Goal: Information Seeking & Learning: Find specific fact

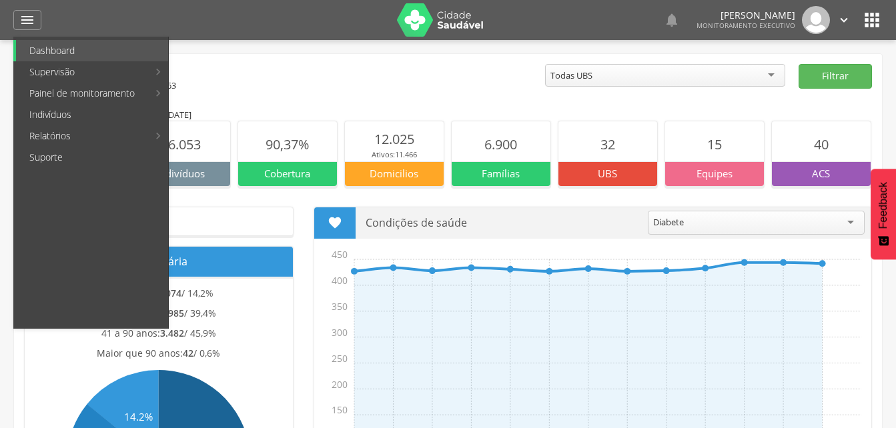
click at [57, 115] on link "Indivíduos" at bounding box center [92, 114] width 152 height 21
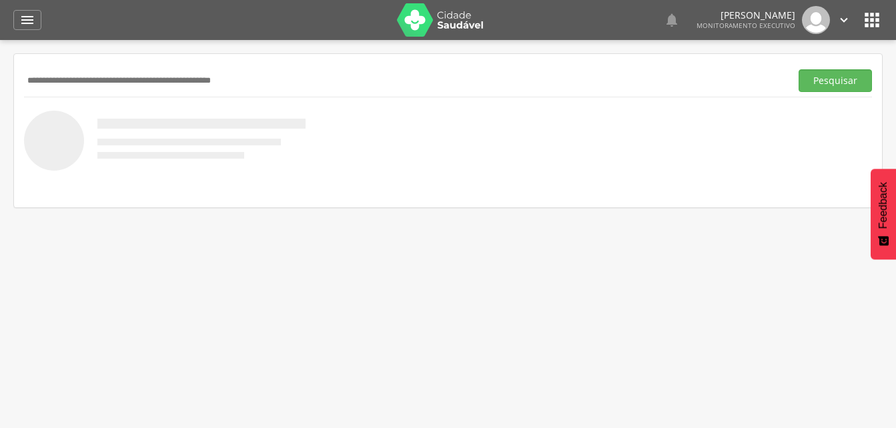
click at [41, 79] on input "text" at bounding box center [404, 80] width 761 height 23
type input "**********"
click at [818, 84] on button "Pesquisar" at bounding box center [834, 80] width 73 height 23
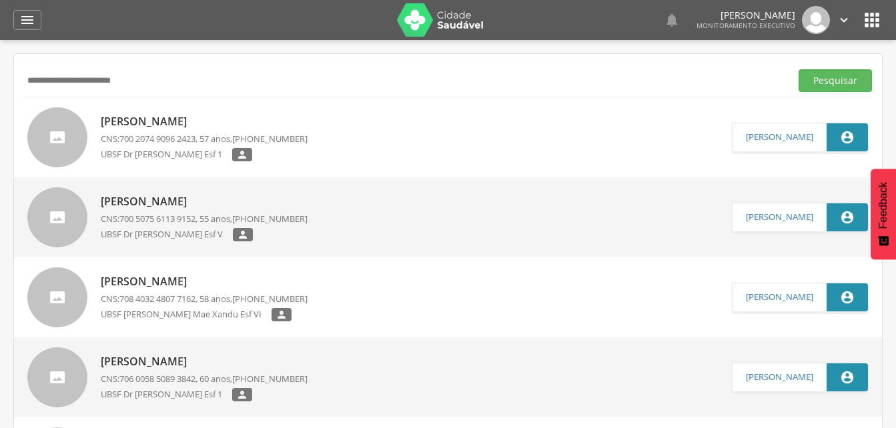
click at [198, 125] on p "Jose Ivan Pereira Barbosa" at bounding box center [204, 121] width 207 height 15
type input "**********"
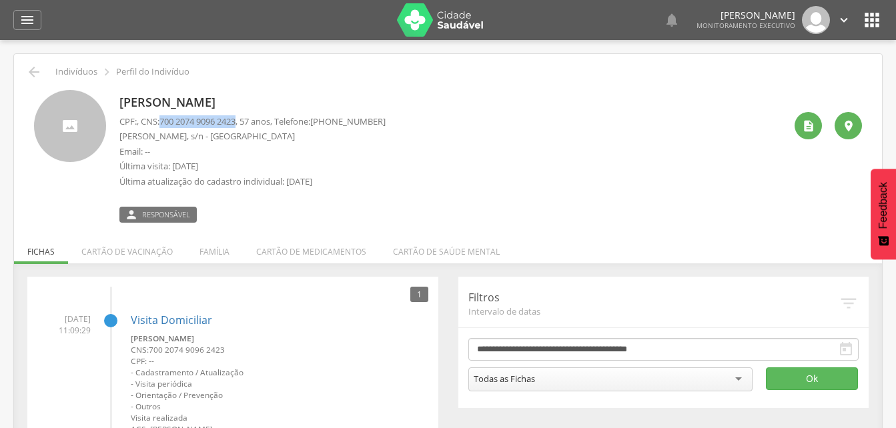
drag, startPoint x: 164, startPoint y: 122, endPoint x: 245, endPoint y: 124, distance: 81.4
click at [245, 124] on p "CPF: , CNS: 700 2074 9096 2423 , 57 anos, Telefone: (99) 99934-8971" at bounding box center [252, 121] width 266 height 13
drag, startPoint x: 245, startPoint y: 124, endPoint x: 231, endPoint y: 123, distance: 14.7
copy span "700 2074 9096 2423"
click at [393, 163] on div "Jose Ivan Pereira Barbosa CPF: , CNS: 700 2074 9096 2423 , 57 anos, Telefone: (…" at bounding box center [451, 156] width 665 height 133
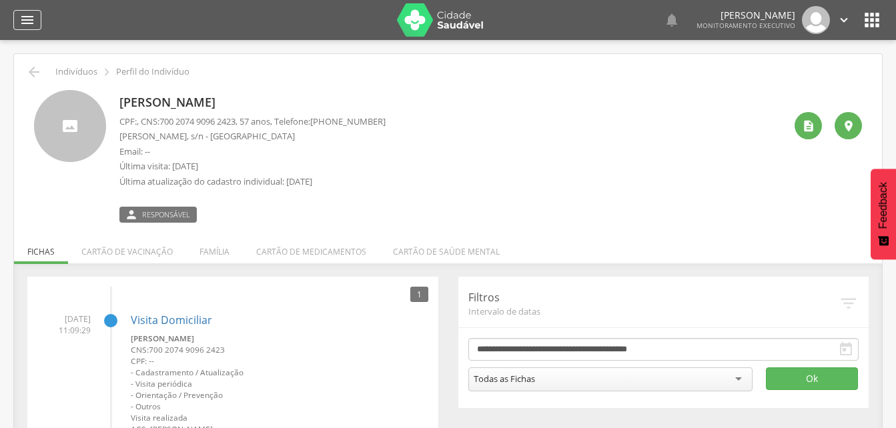
click at [25, 21] on icon "" at bounding box center [27, 20] width 16 height 16
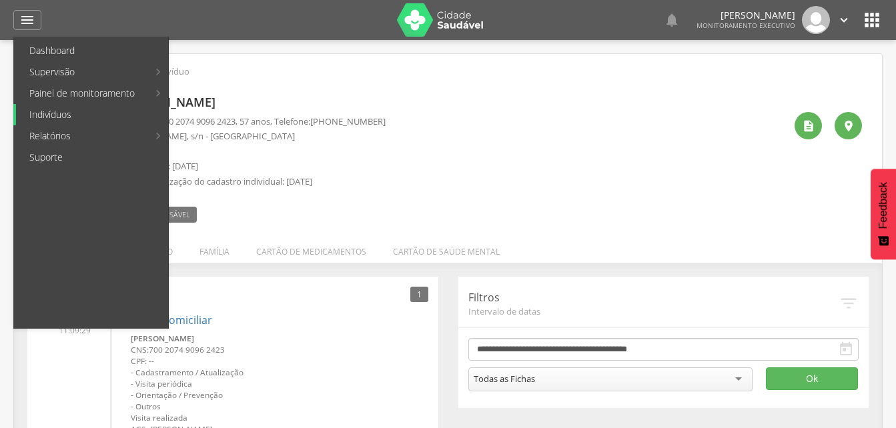
click at [45, 115] on link "Indivíduos" at bounding box center [92, 114] width 152 height 21
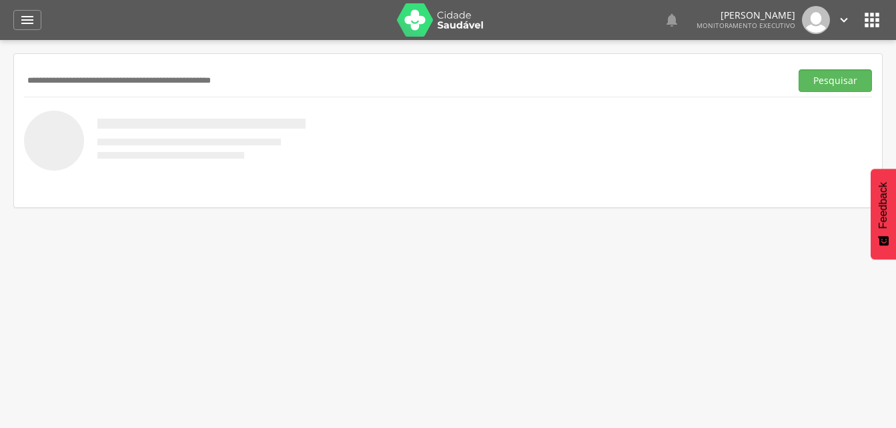
click at [42, 72] on input "text" at bounding box center [404, 80] width 761 height 23
type input "**********"
click at [836, 81] on button "Pesquisar" at bounding box center [834, 80] width 73 height 23
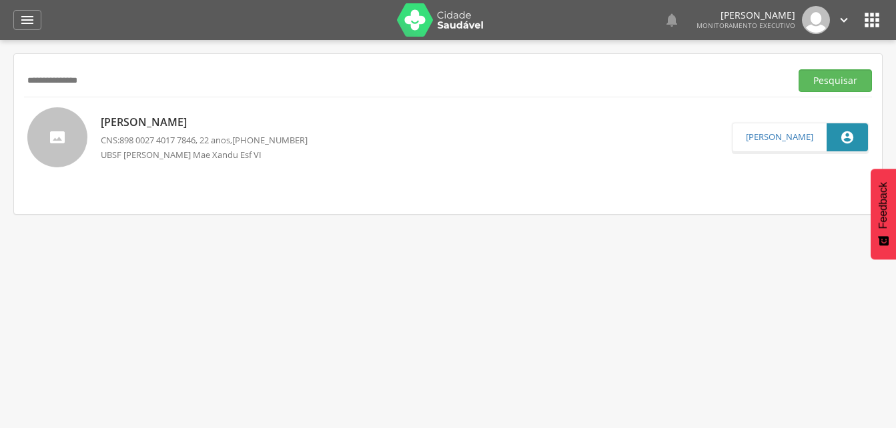
click at [190, 121] on p "Ricardo Alves de Lima" at bounding box center [204, 122] width 207 height 15
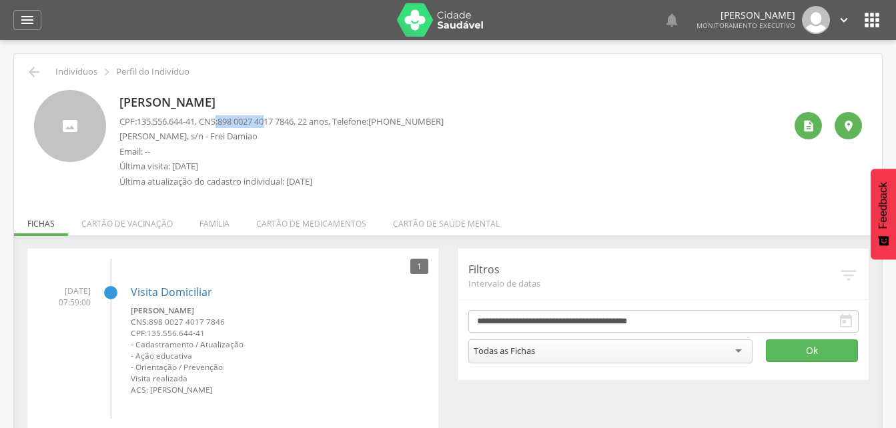
drag, startPoint x: 223, startPoint y: 118, endPoint x: 267, endPoint y: 122, distance: 44.9
click at [267, 122] on p "CPF: 135.556.644-41 , CNS: 898 0027 4017 7846 , 22 anos, Telefone: (83) 99967-1…" at bounding box center [281, 121] width 324 height 13
click at [352, 167] on p "Última visita: [DATE]" at bounding box center [281, 166] width 324 height 13
drag, startPoint x: 226, startPoint y: 120, endPoint x: 306, endPoint y: 119, distance: 80.0
click at [306, 119] on p "CPF: 135.556.644-41 , CNS: 898 0027 4017 7846 , 22 anos, Telefone: (83) 99967-1…" at bounding box center [281, 121] width 324 height 13
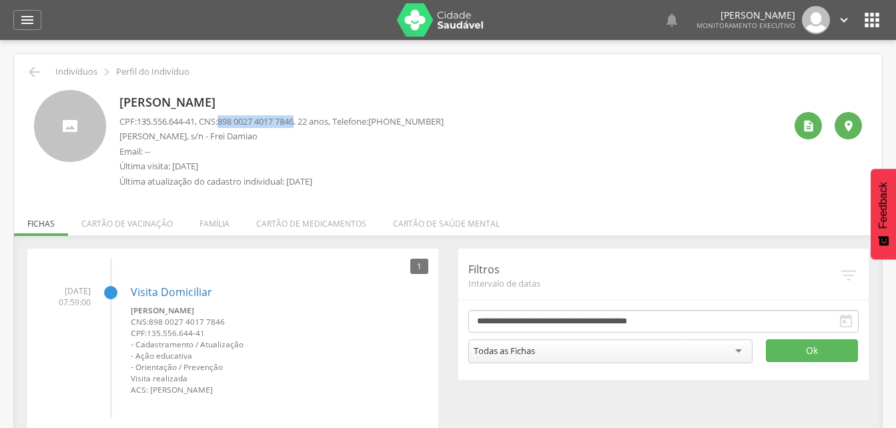
drag, startPoint x: 306, startPoint y: 119, endPoint x: 291, endPoint y: 119, distance: 15.3
copy span "898 0027 4017 7846"
drag, startPoint x: 267, startPoint y: 130, endPoint x: 273, endPoint y: 117, distance: 14.3
copy span "898 0027 4017 7846"
click at [26, 16] on icon "" at bounding box center [27, 20] width 16 height 16
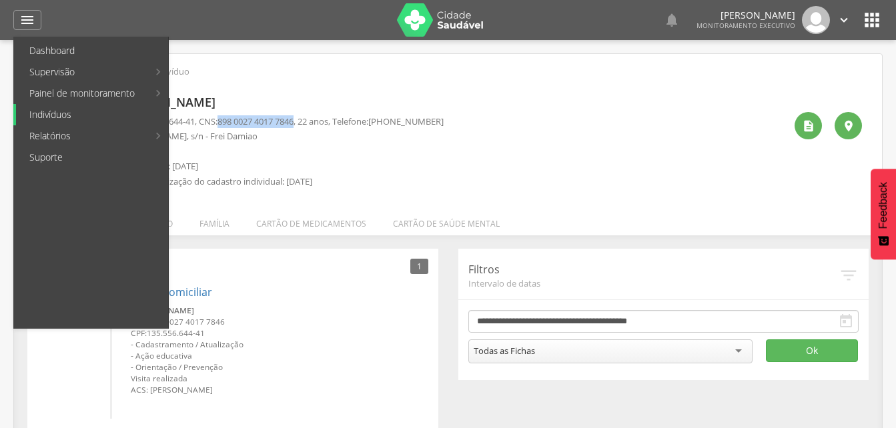
click at [41, 115] on link "Indivíduos" at bounding box center [92, 114] width 152 height 21
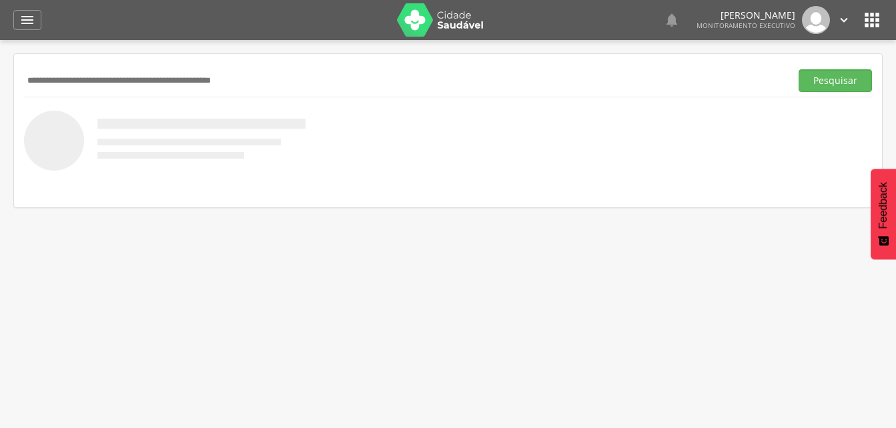
click at [51, 77] on input "text" at bounding box center [404, 80] width 761 height 23
type input "**********"
click at [835, 84] on button "Pesquisar" at bounding box center [834, 80] width 73 height 23
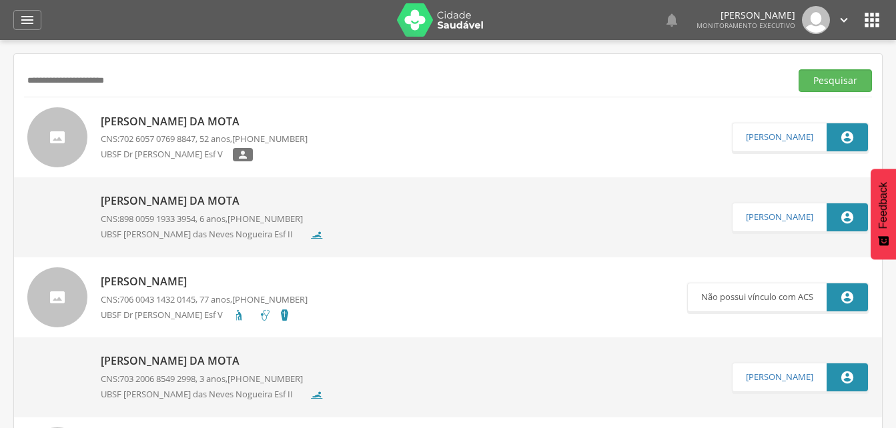
click at [187, 127] on p "[PERSON_NAME] da Mota" at bounding box center [204, 121] width 207 height 15
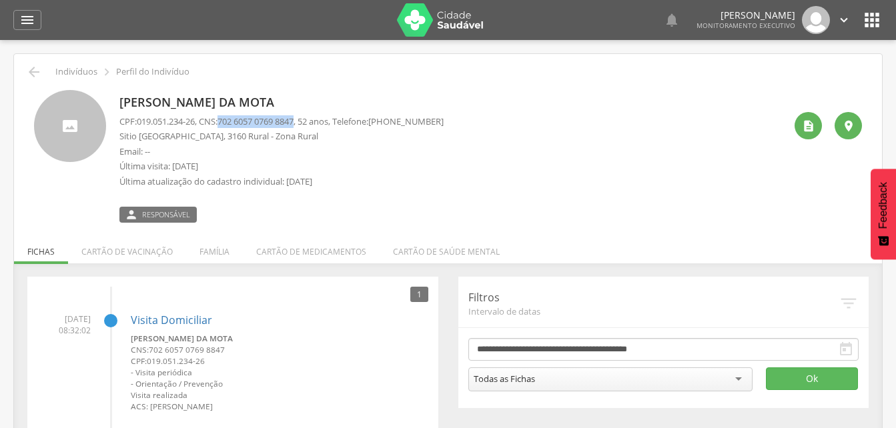
drag, startPoint x: 225, startPoint y: 121, endPoint x: 307, endPoint y: 123, distance: 81.4
click at [307, 123] on p "CPF: 019.051.234-26 , CNS: 702 6057 0769 8847 , 52 anos, Telefone: (83) 99827-1…" at bounding box center [281, 121] width 324 height 13
copy p "702 6057 0769 8847"
click at [219, 255] on li "Família" at bounding box center [214, 248] width 57 height 31
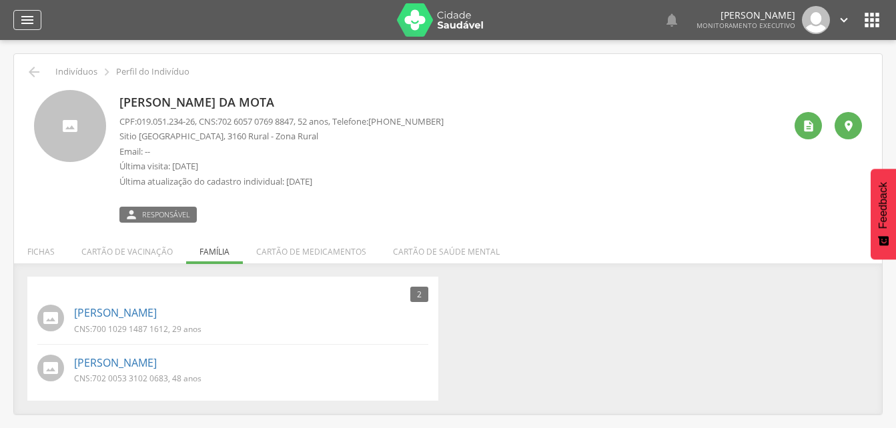
click at [30, 21] on icon "" at bounding box center [27, 20] width 16 height 16
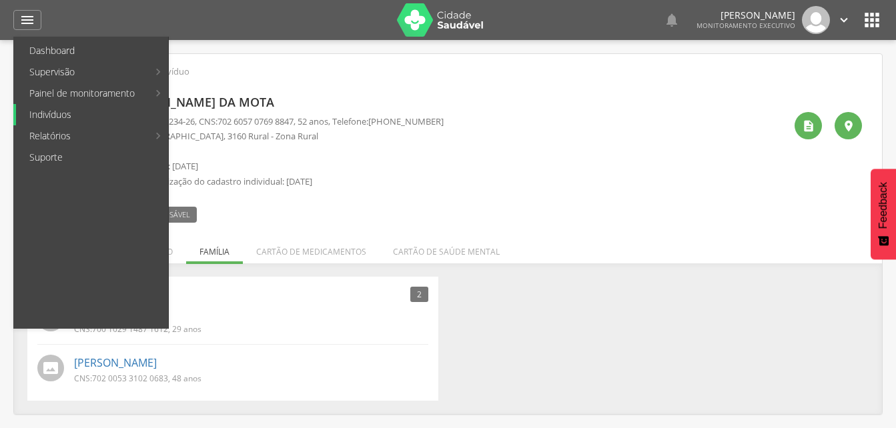
click at [65, 118] on link "Indivíduos" at bounding box center [92, 114] width 152 height 21
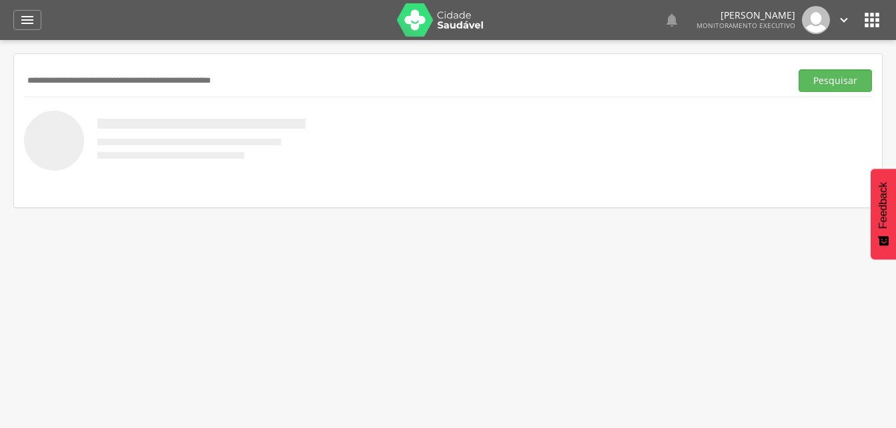
click at [65, 80] on input "text" at bounding box center [404, 80] width 761 height 23
type input "**********"
click at [833, 79] on button "Pesquisar" at bounding box center [834, 80] width 73 height 23
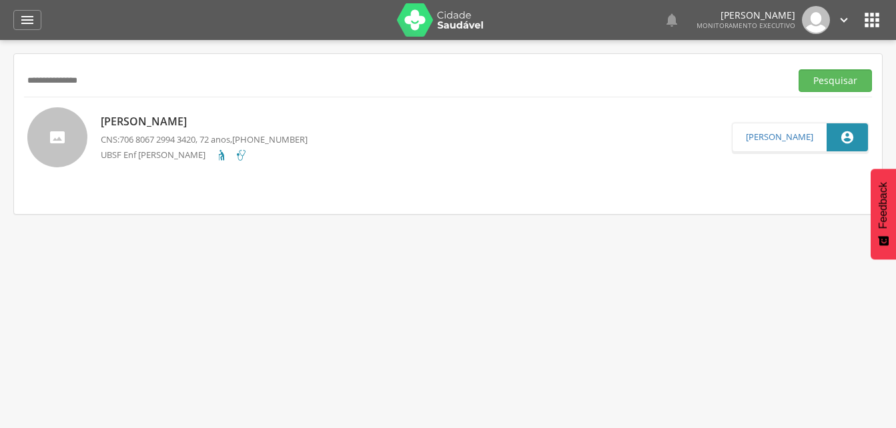
click at [197, 119] on p "[PERSON_NAME]" at bounding box center [204, 121] width 207 height 15
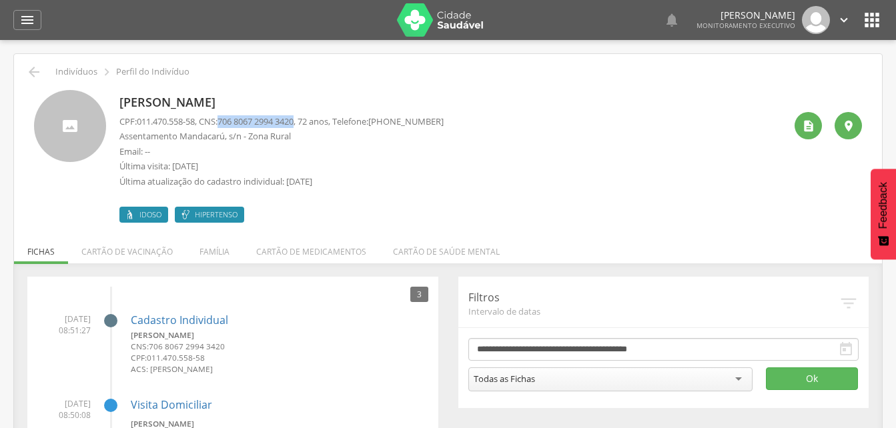
drag, startPoint x: 227, startPoint y: 121, endPoint x: 305, endPoint y: 123, distance: 78.7
click at [293, 123] on span "706 8067 2994 3420" at bounding box center [255, 121] width 76 height 12
copy span "706 8067 2994 3420"
click at [399, 86] on div " Indivíduos  Perfil do Indivíduo [PERSON_NAME] CPF: 011.470.558-58 , CNS: [PH…" at bounding box center [448, 370] width 868 height 632
drag, startPoint x: 399, startPoint y: 86, endPoint x: 576, endPoint y: 196, distance: 208.2
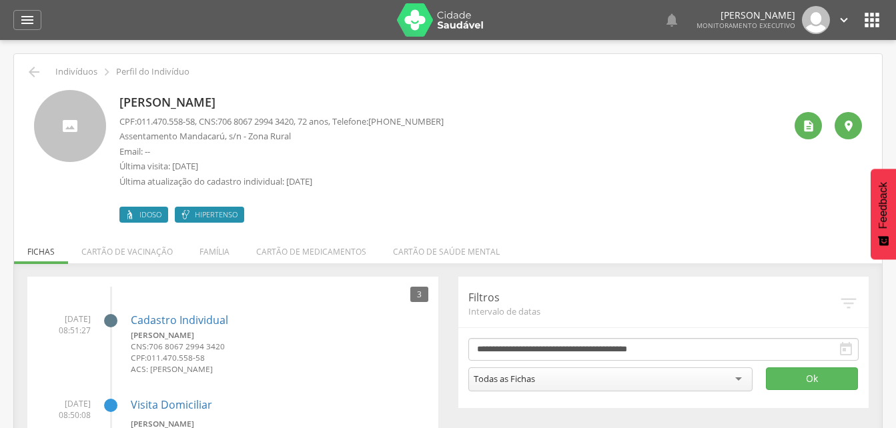
click at [576, 196] on div "[PERSON_NAME] CPF: 011.470.558-58 , CNS: [PHONE_NUMBER] , 72 anos, Telefone: [P…" at bounding box center [451, 156] width 665 height 133
click at [33, 21] on icon "" at bounding box center [27, 20] width 16 height 16
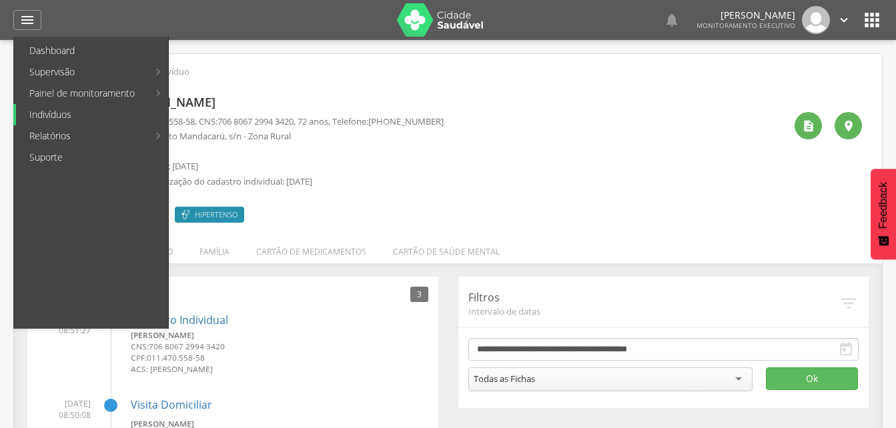
click at [63, 115] on link "Indivíduos" at bounding box center [92, 114] width 152 height 21
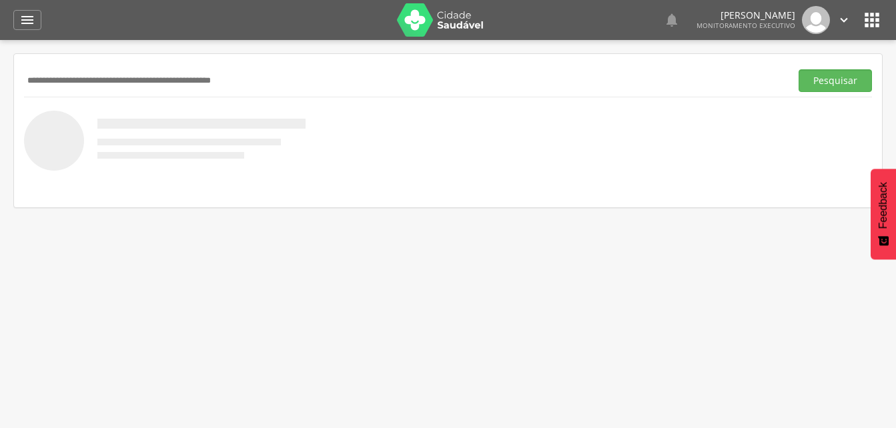
click at [37, 86] on input "text" at bounding box center [404, 80] width 761 height 23
click at [30, 83] on input "text" at bounding box center [404, 80] width 761 height 23
type input "**********"
click at [830, 81] on button "Pesquisar" at bounding box center [834, 80] width 73 height 23
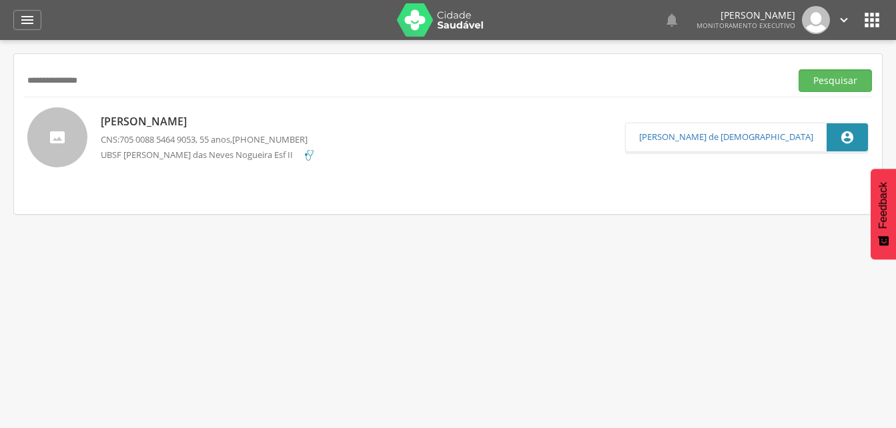
click at [196, 133] on div "[PERSON_NAME] CNS: 705 0088 5464 9053 , 55 anos, [PHONE_NUMBER] UBSF [PERSON_NA…" at bounding box center [208, 137] width 215 height 54
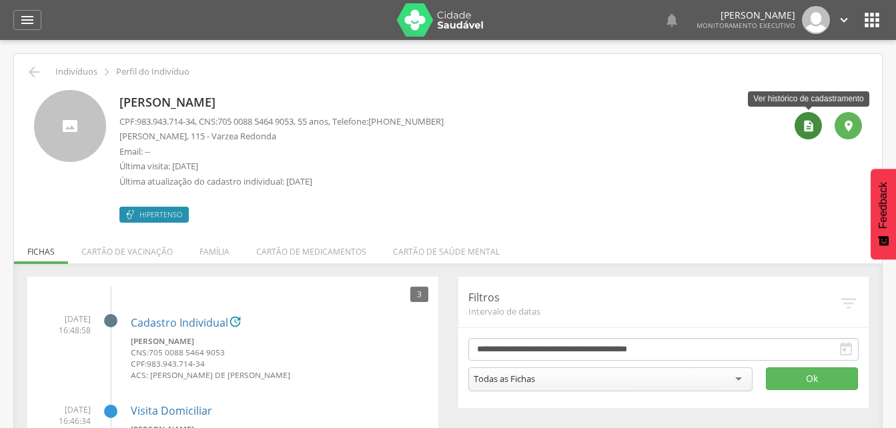
click at [802, 131] on icon "" at bounding box center [808, 125] width 13 height 13
click at [810, 127] on icon "" at bounding box center [808, 125] width 13 height 13
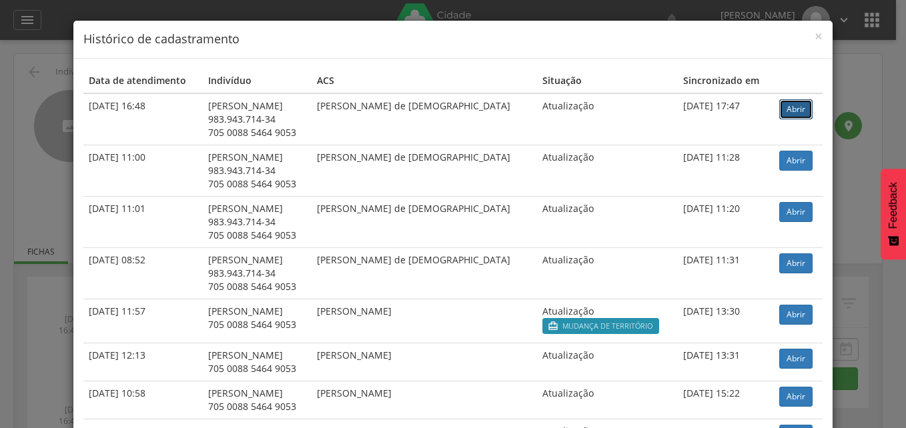
click at [786, 111] on link "Abrir" at bounding box center [795, 109] width 33 height 20
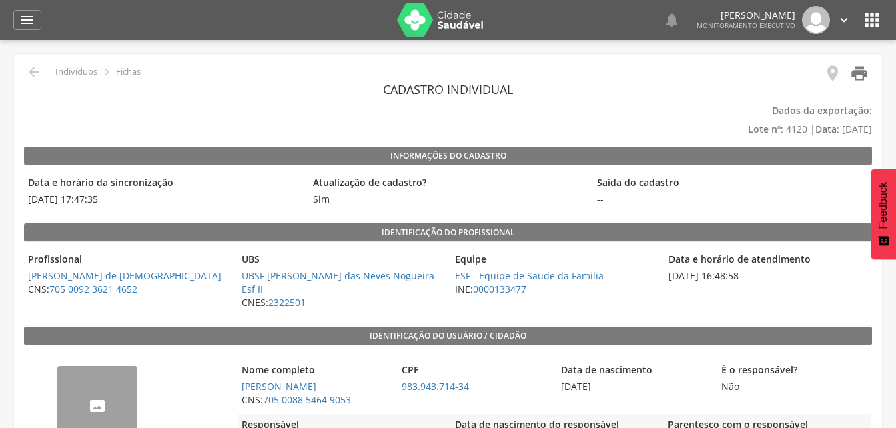
click at [852, 77] on icon "" at bounding box center [859, 73] width 19 height 19
